Goal: Task Accomplishment & Management: Use online tool/utility

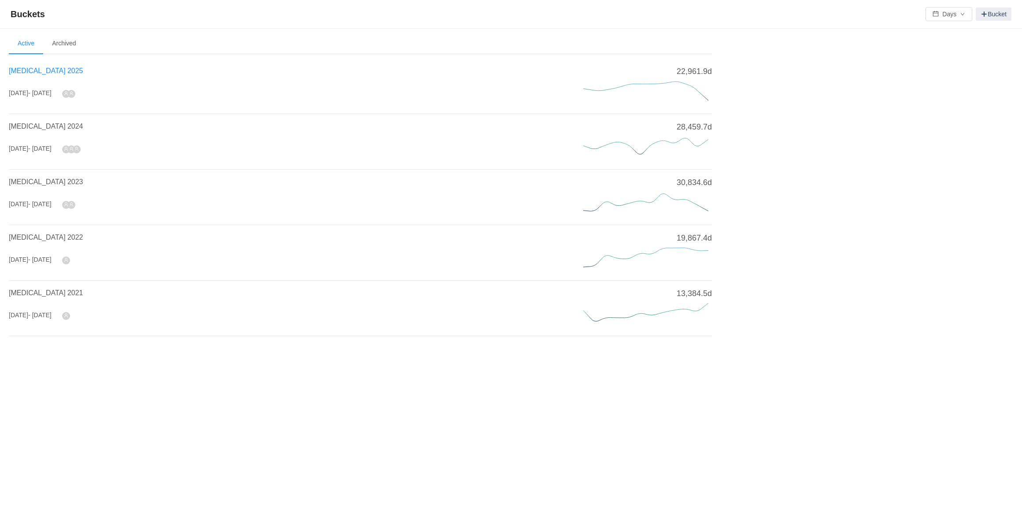
click at [42, 72] on span "[MEDICAL_DATA] 2025" at bounding box center [46, 70] width 74 height 7
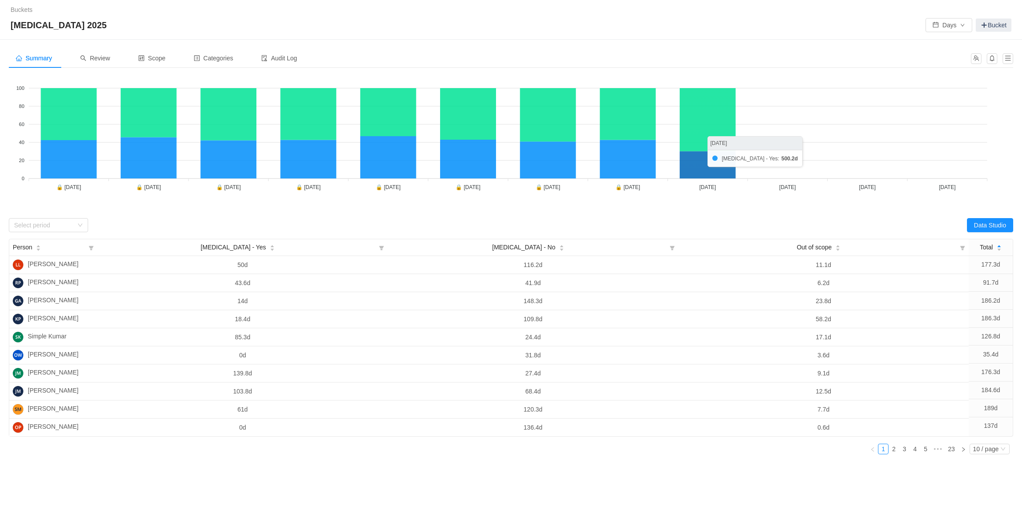
click at [707, 176] on icon at bounding box center [708, 164] width 56 height 27
click at [97, 55] on span "Review" at bounding box center [95, 58] width 30 height 7
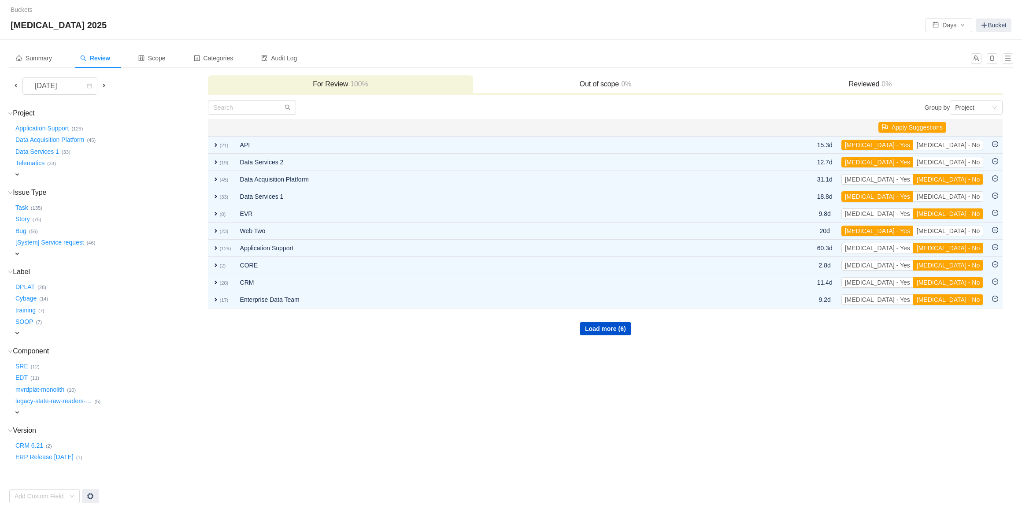
click at [16, 85] on span at bounding box center [15, 85] width 7 height 7
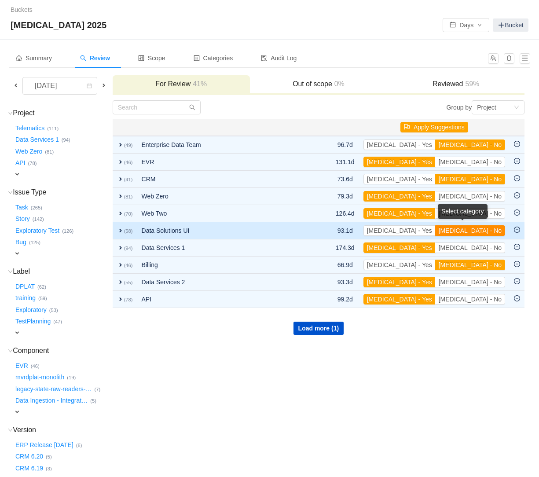
click at [477, 229] on button "[MEDICAL_DATA] - No" at bounding box center [471, 230] width 70 height 11
